Goal: Task Accomplishment & Management: Manage account settings

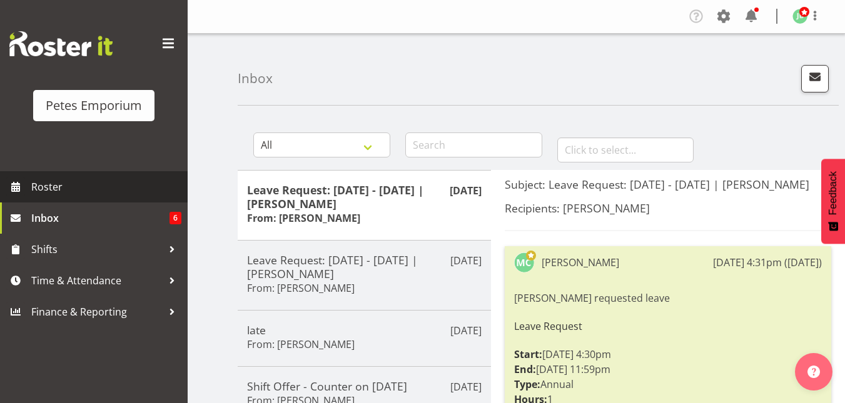
click at [51, 185] on span "Roster" at bounding box center [106, 187] width 150 height 19
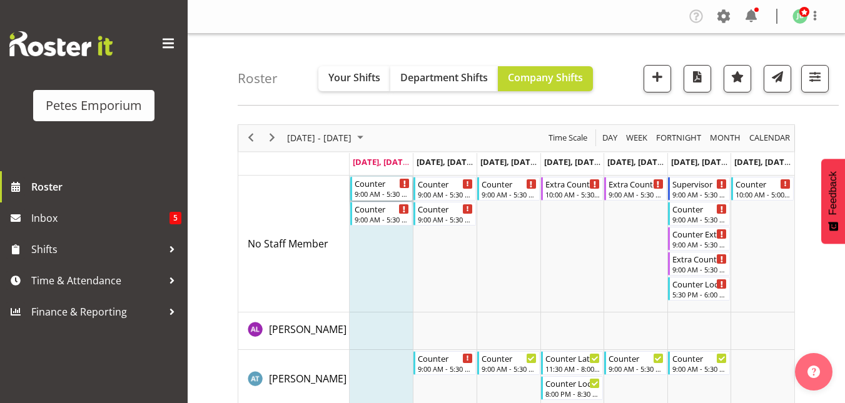
click at [377, 194] on div "9:00 AM - 5:30 PM" at bounding box center [383, 194] width 56 height 10
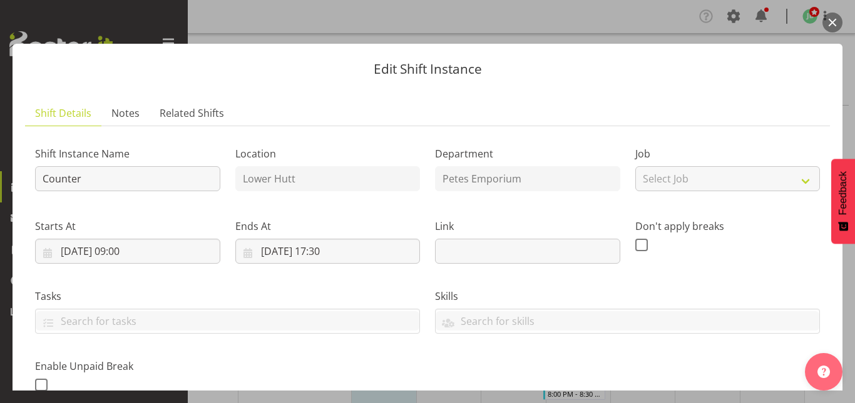
click at [834, 28] on button "button" at bounding box center [832, 23] width 20 height 20
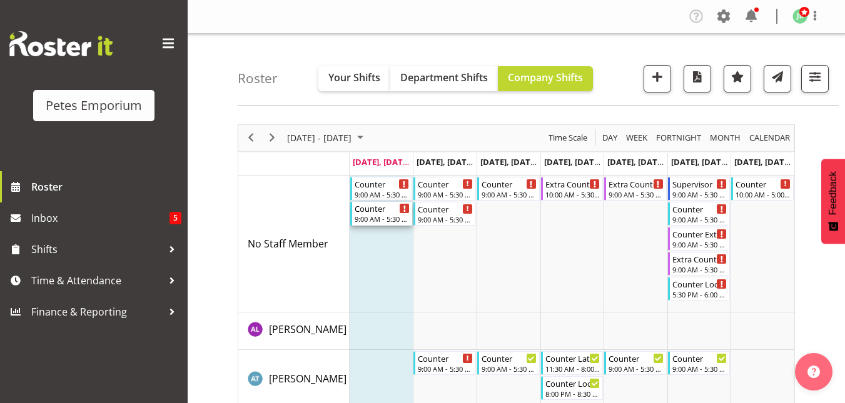
click at [367, 204] on div "Counter" at bounding box center [383, 208] width 56 height 13
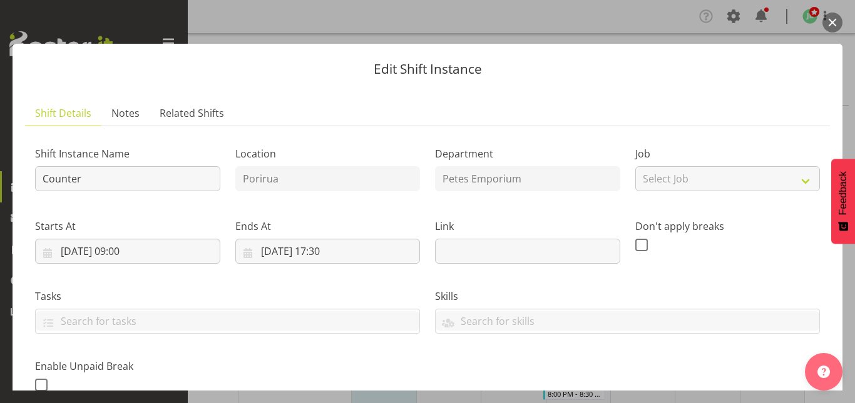
click at [818, 30] on div "Edit Shift Instance Shift Details Notes Related Shifts Shift Instance Name Coun…" at bounding box center [427, 202] width 855 height 378
click at [839, 28] on button "button" at bounding box center [832, 23] width 20 height 20
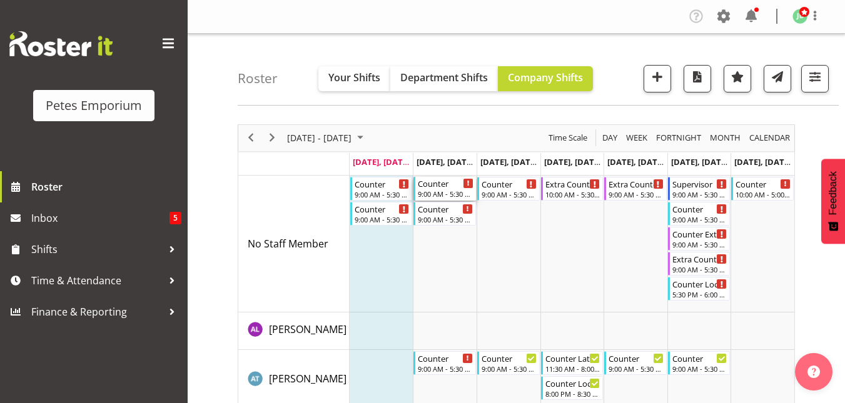
click at [441, 186] on div "Counter" at bounding box center [446, 183] width 56 height 13
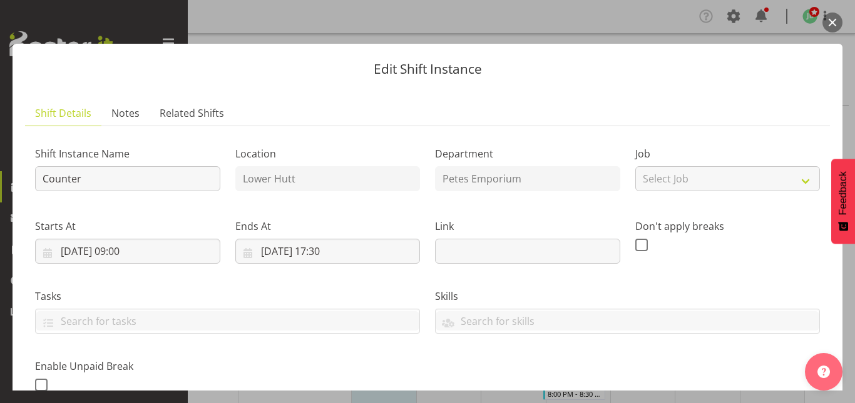
click at [830, 21] on button "button" at bounding box center [832, 23] width 20 height 20
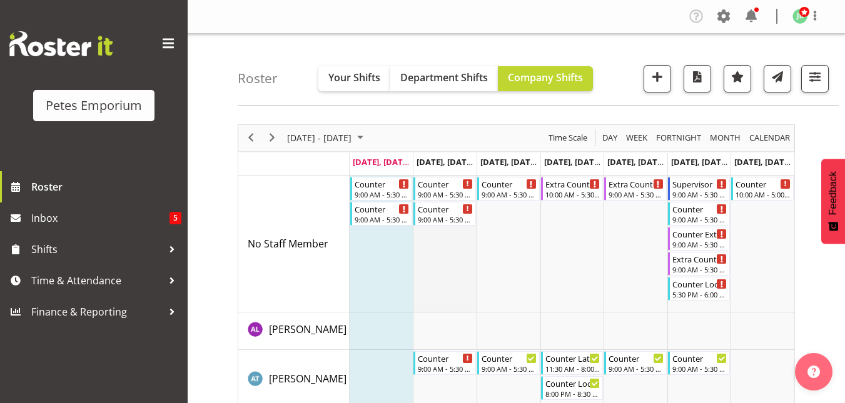
click at [456, 201] on td "Timeline Week of September 22, 2025" at bounding box center [445, 244] width 64 height 137
click at [447, 210] on div "Counter" at bounding box center [446, 208] width 56 height 13
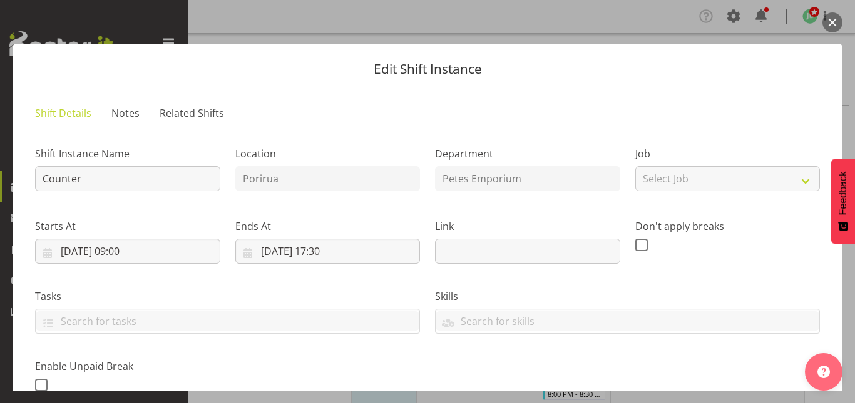
click at [834, 21] on button "button" at bounding box center [832, 23] width 20 height 20
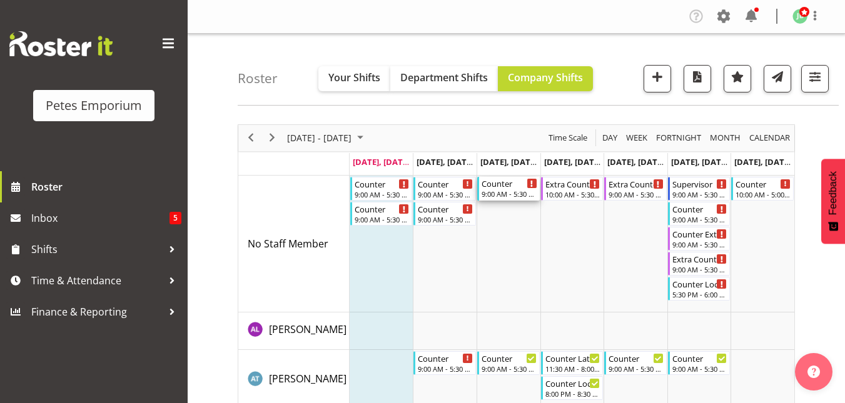
click at [502, 198] on div "9:00 AM - 5:30 PM" at bounding box center [510, 194] width 56 height 10
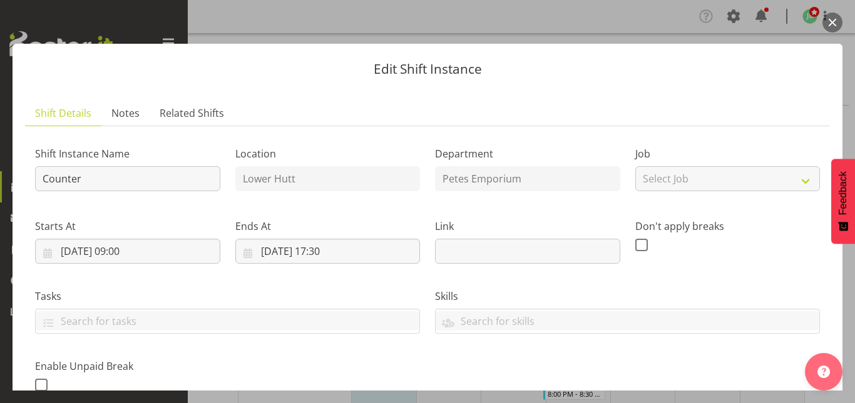
click at [829, 21] on button "button" at bounding box center [832, 23] width 20 height 20
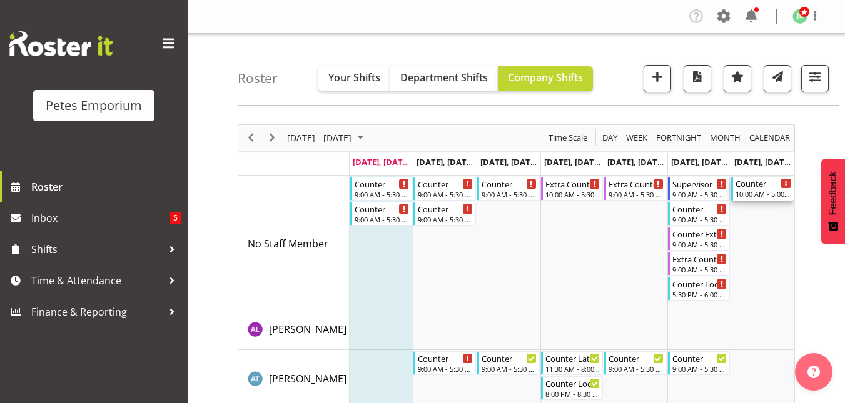
click at [763, 184] on div "Counter" at bounding box center [764, 183] width 56 height 13
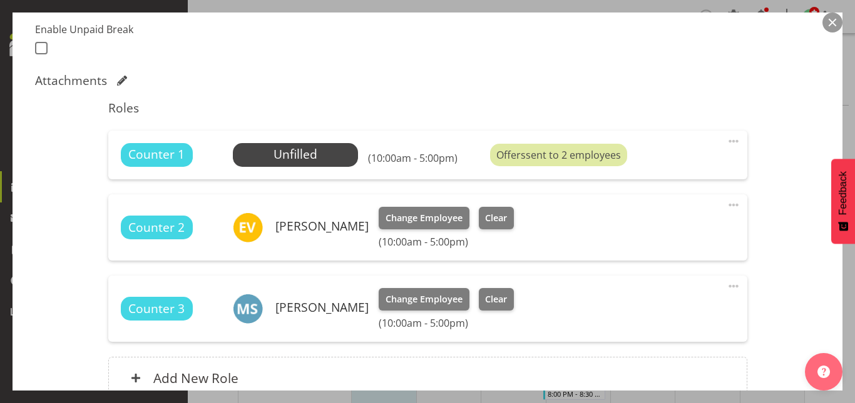
scroll to position [333, 0]
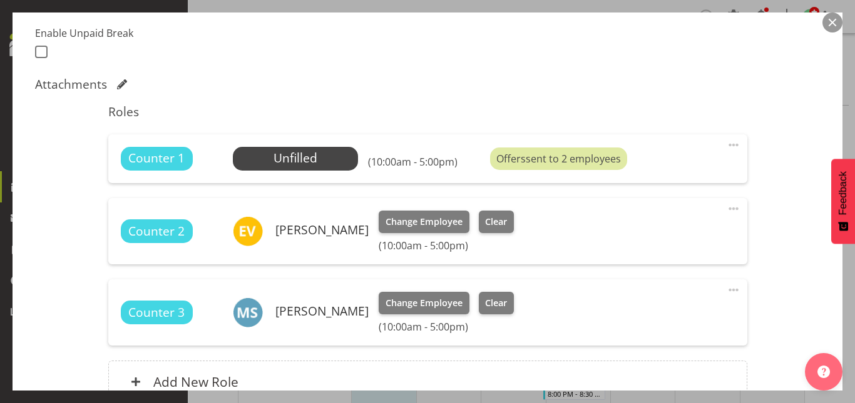
click at [833, 22] on button "button" at bounding box center [832, 23] width 20 height 20
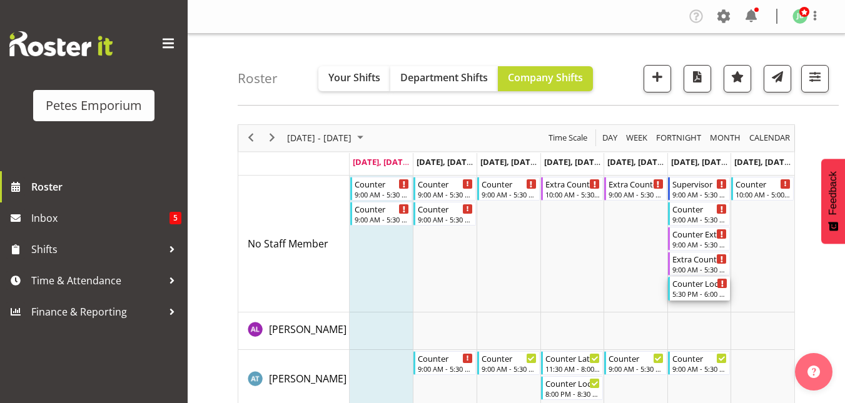
click at [702, 295] on div "5:30 PM - 6:00 PM" at bounding box center [700, 294] width 56 height 10
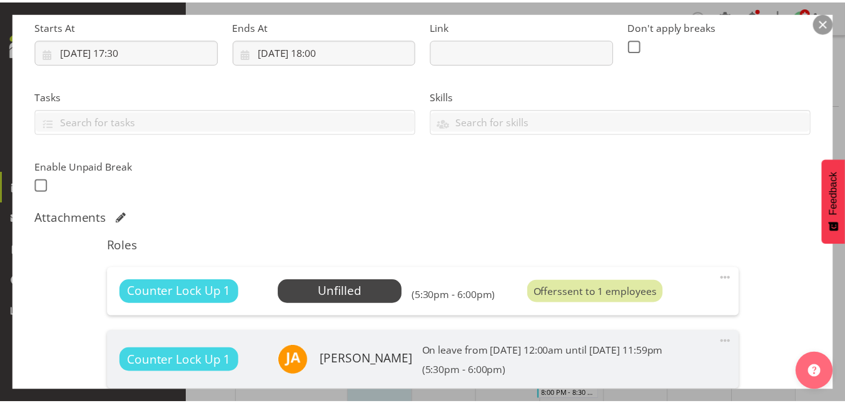
scroll to position [201, 0]
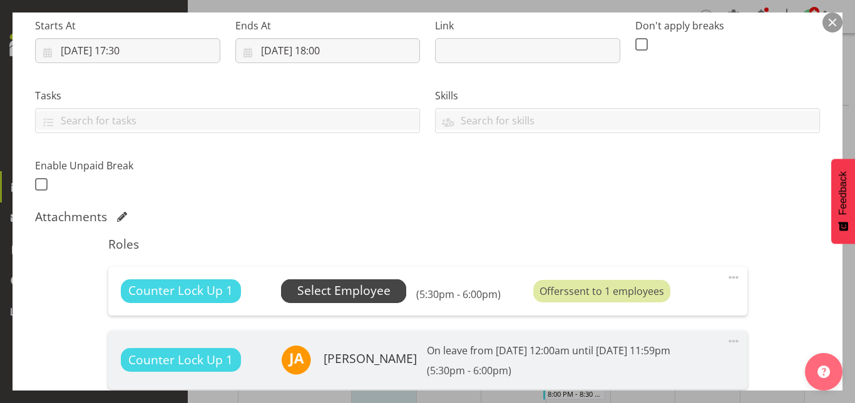
click at [359, 288] on span "Select Employee" at bounding box center [343, 291] width 93 height 18
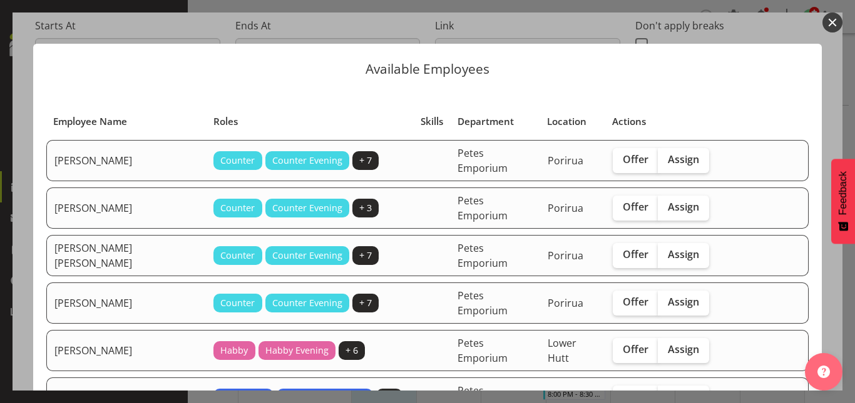
click at [836, 20] on button "button" at bounding box center [832, 23] width 20 height 20
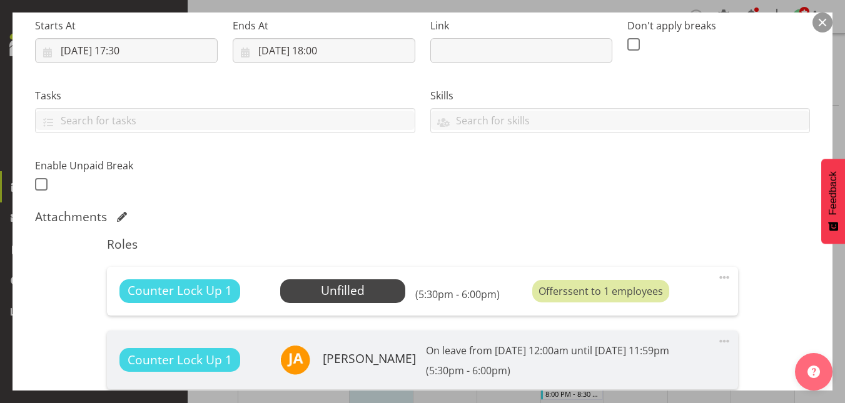
click at [829, 21] on button "button" at bounding box center [823, 23] width 20 height 20
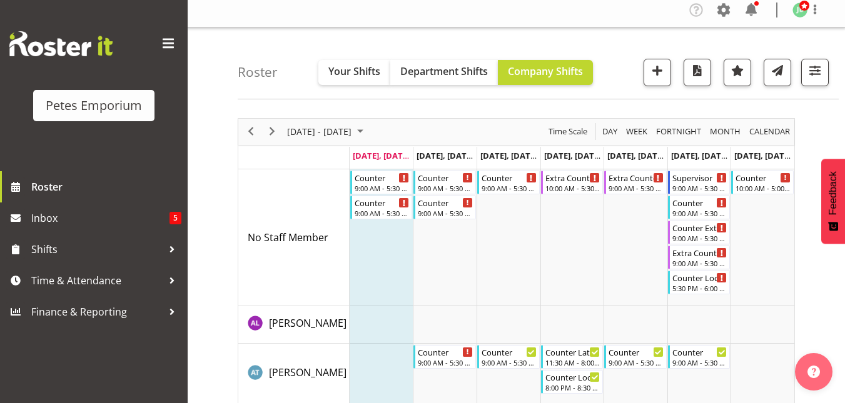
scroll to position [5, 0]
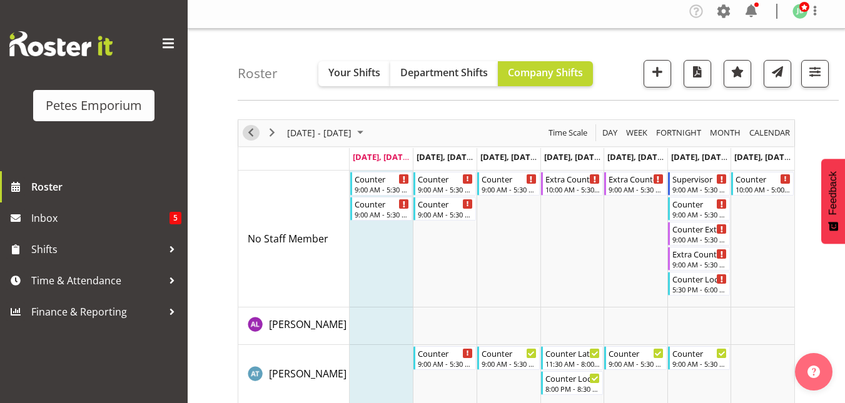
click at [251, 137] on span "Previous" at bounding box center [250, 133] width 15 height 16
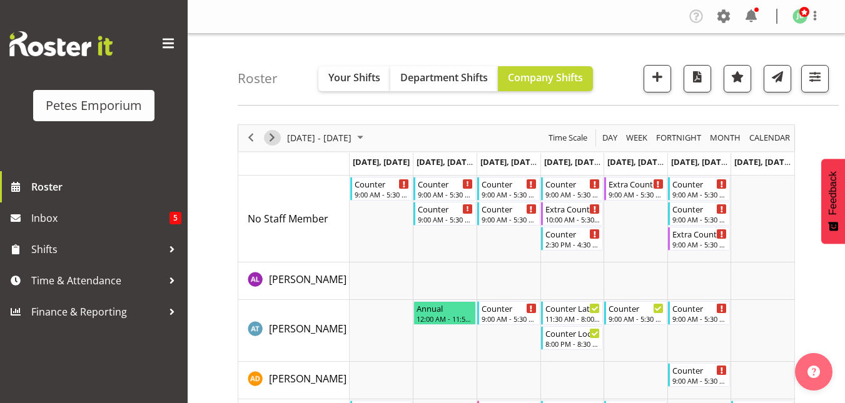
click at [276, 138] on span "Next" at bounding box center [272, 138] width 15 height 16
